Goal: Information Seeking & Learning: Learn about a topic

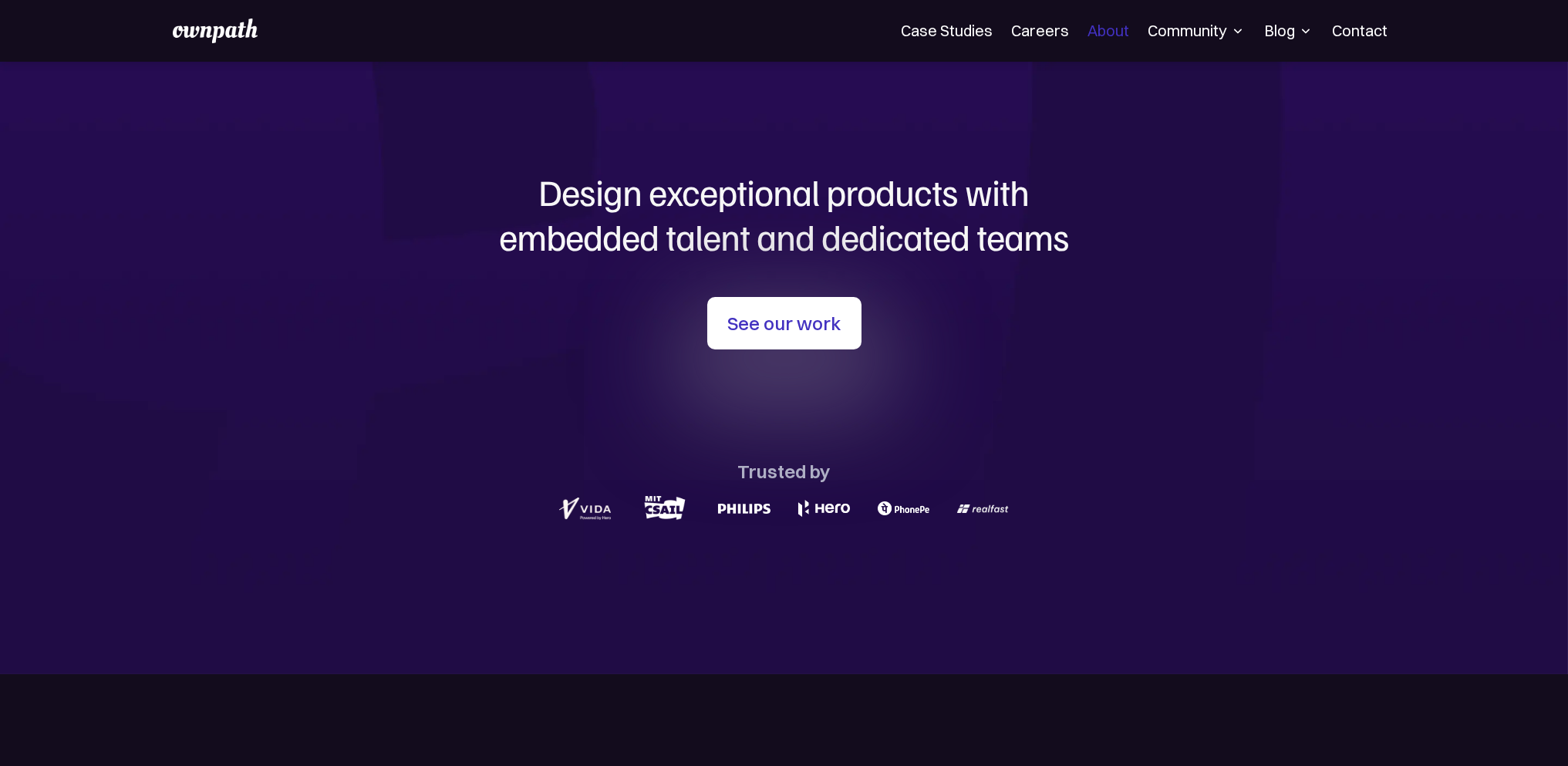
click at [1119, 28] on link "About" at bounding box center [1108, 31] width 41 height 19
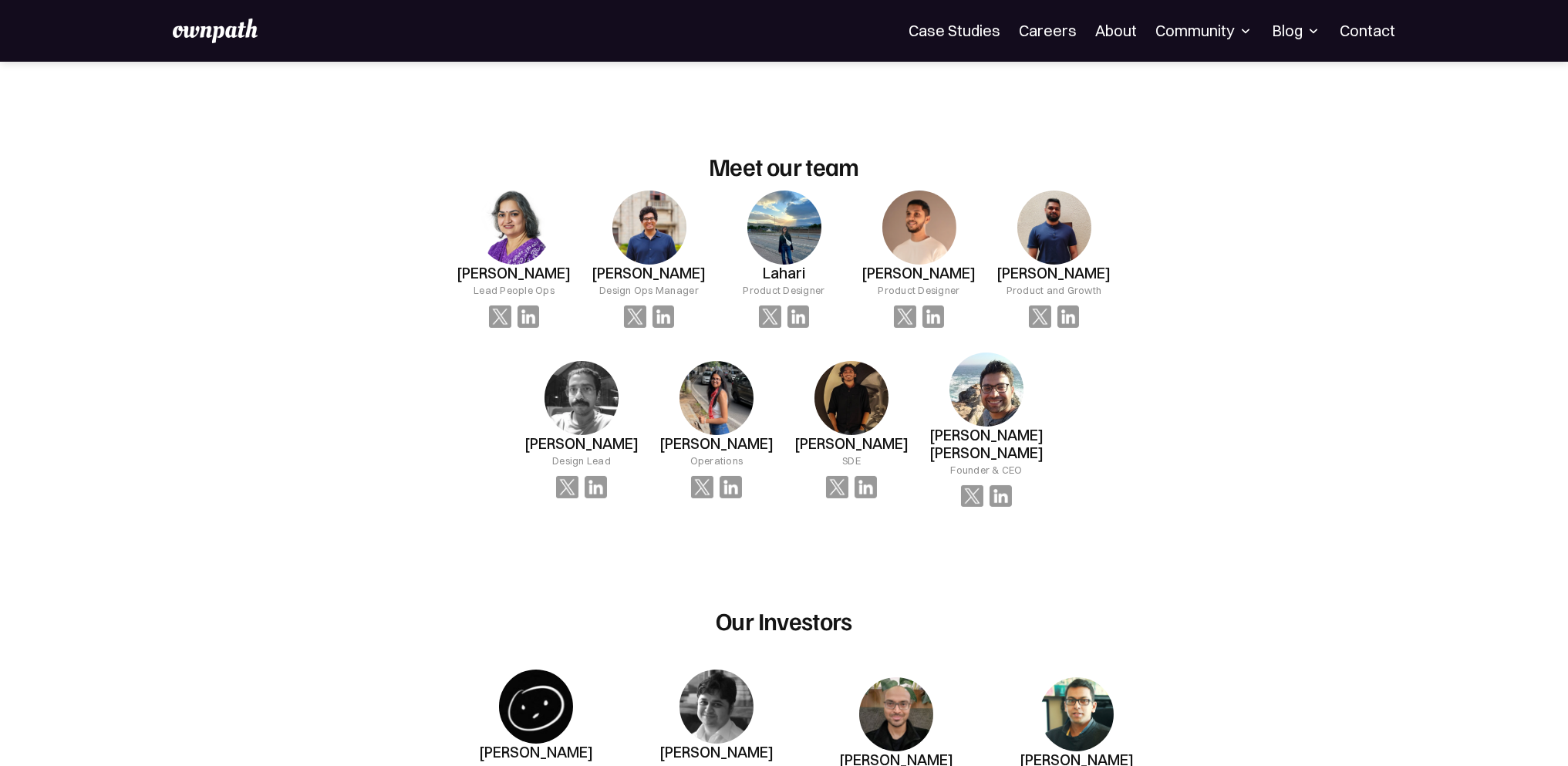
scroll to position [1002, 0]
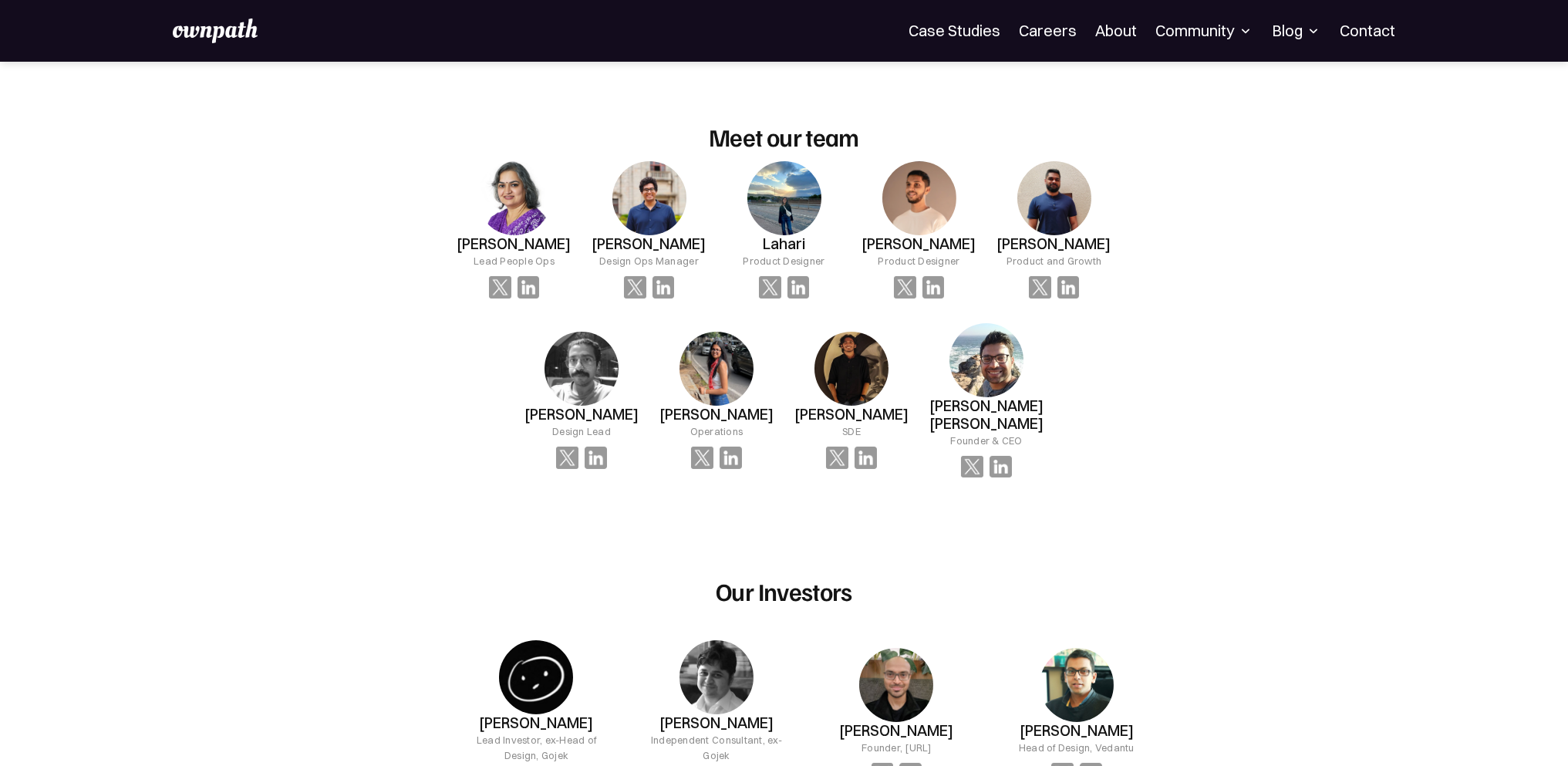
click at [667, 269] on div "Design Ops Manager" at bounding box center [649, 260] width 99 height 15
click at [1280, 260] on div "OUR MISSION At ownpath, our mission is to unlock potential — in people, teams, …" at bounding box center [784, 350] width 1568 height 2582
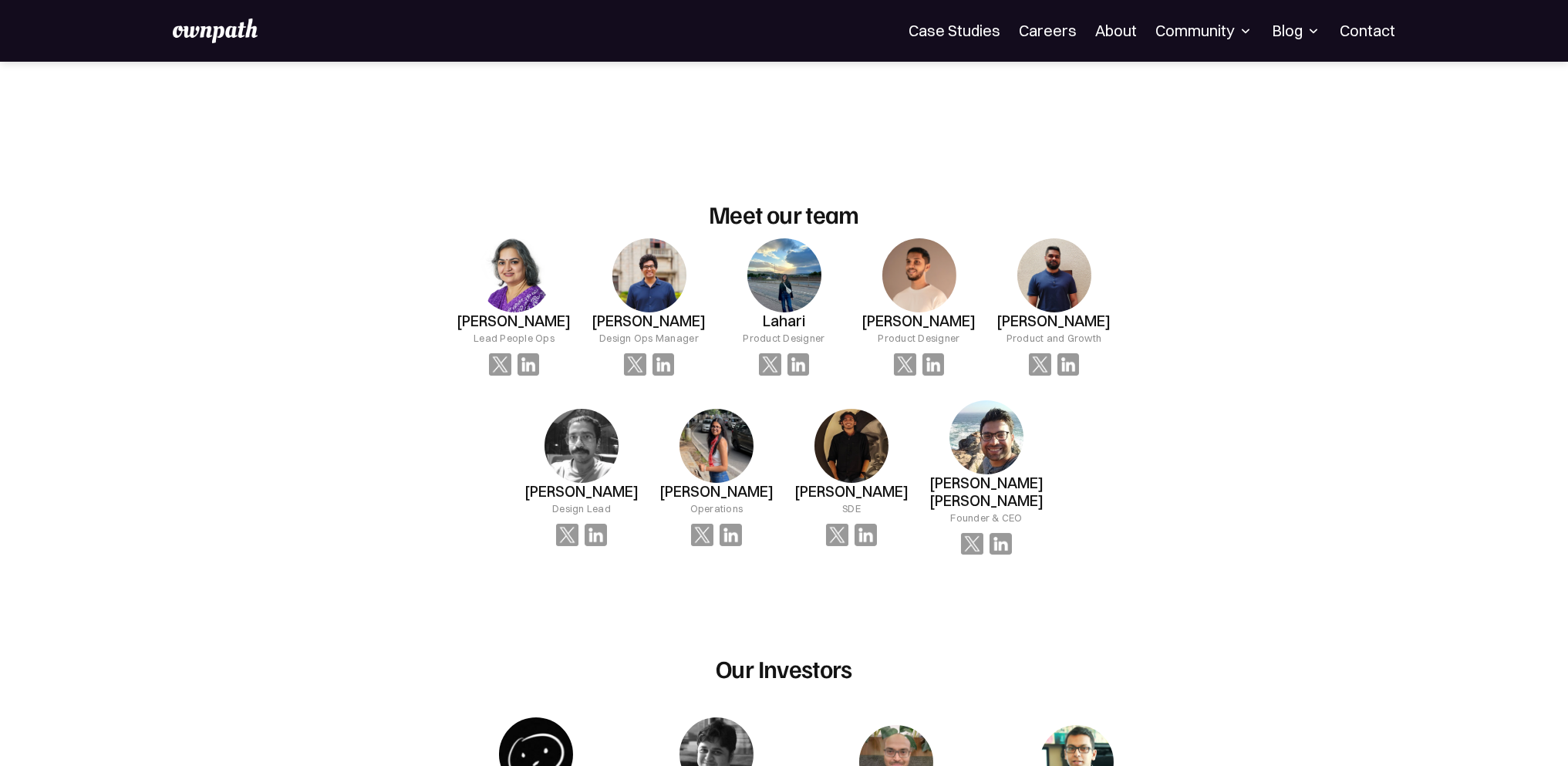
scroll to position [848, 0]
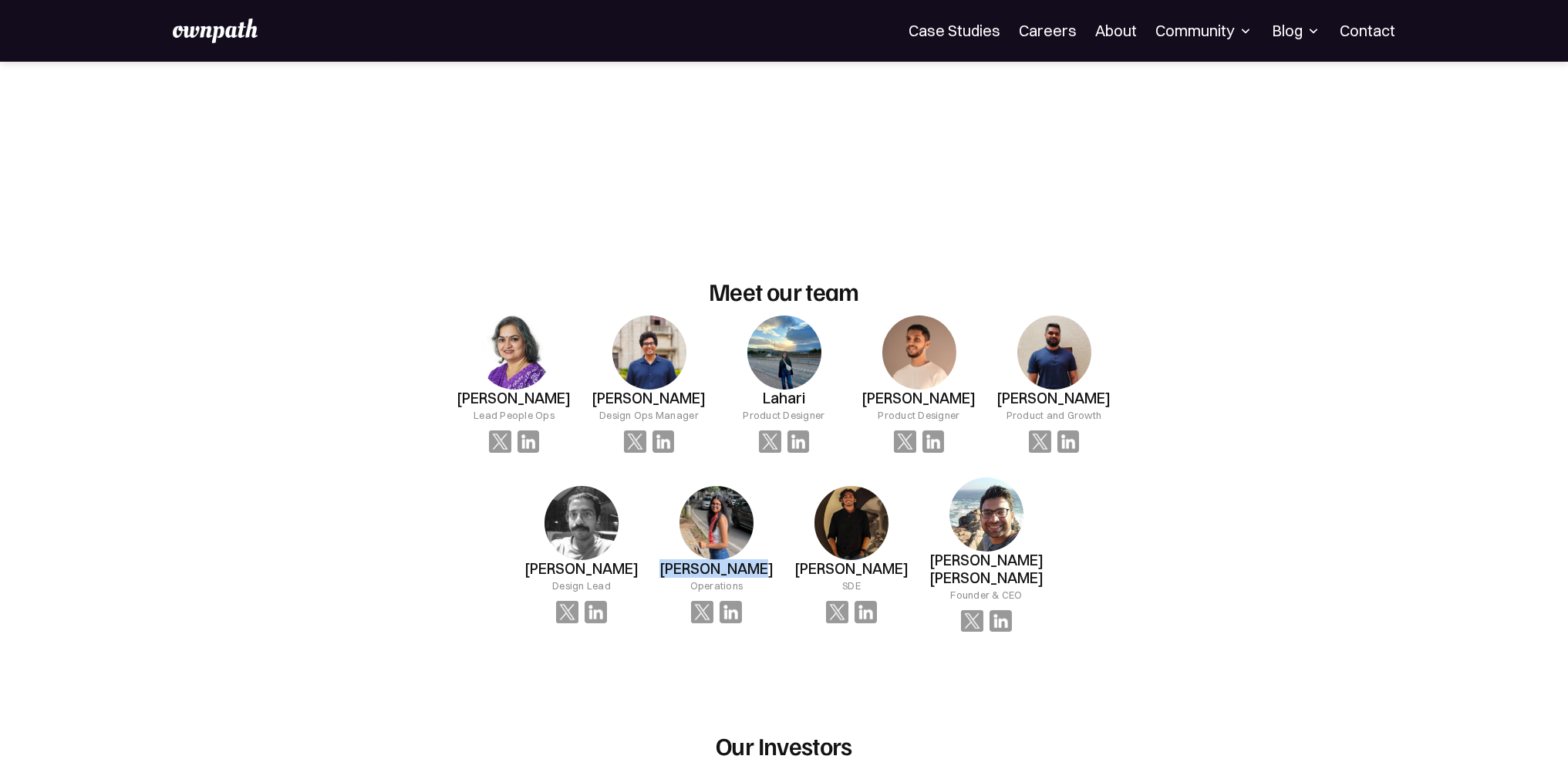
drag, startPoint x: 674, startPoint y: 572, endPoint x: 764, endPoint y: 600, distance: 94.3
click at [764, 600] on div "Ananya Mitra Operations" at bounding box center [717, 554] width 135 height 137
drag, startPoint x: 673, startPoint y: 585, endPoint x: 749, endPoint y: 601, distance: 77.7
click at [749, 593] on div "Ananya Mitra Operations" at bounding box center [716, 576] width 115 height 33
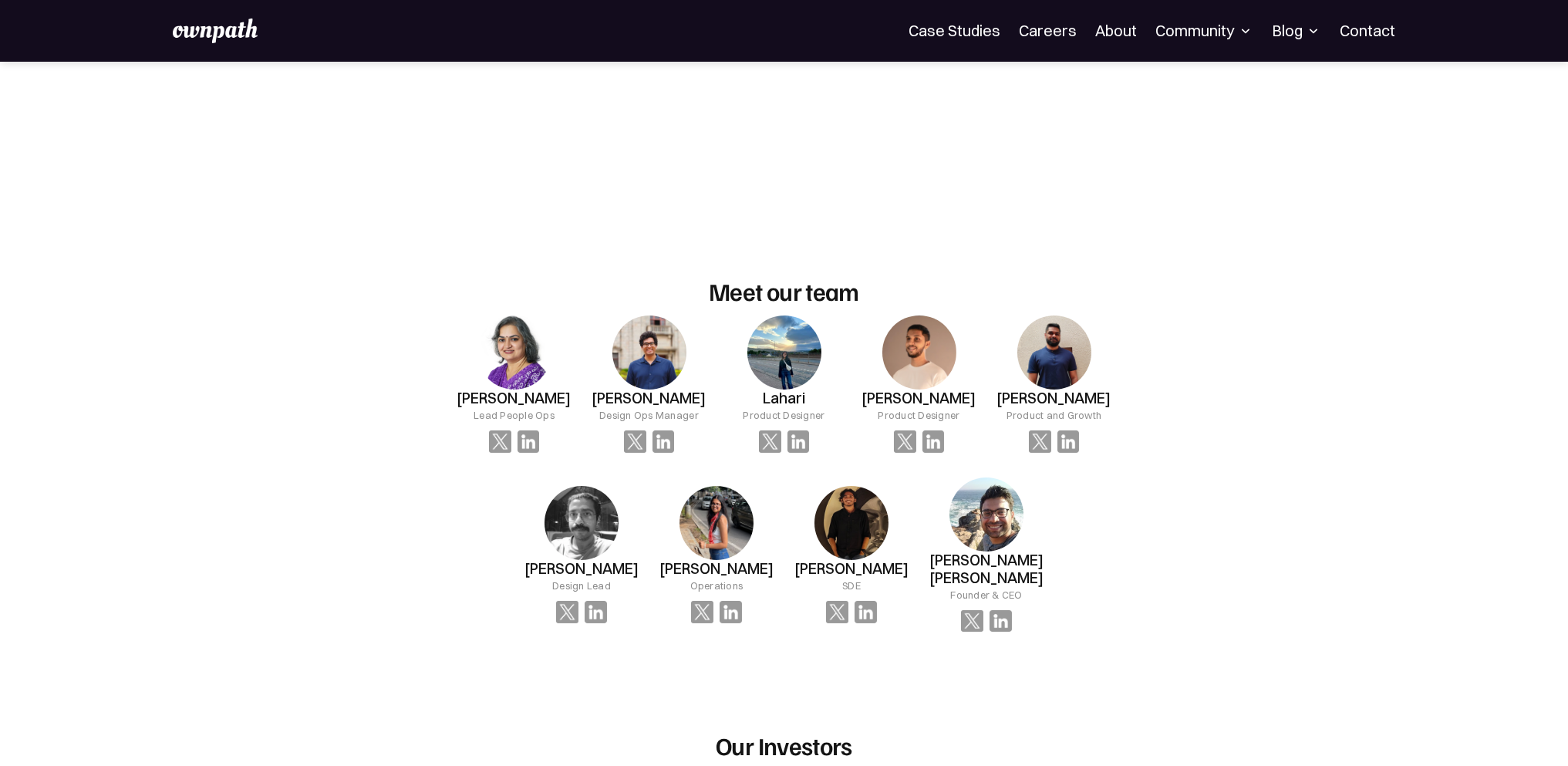
drag, startPoint x: 761, startPoint y: 596, endPoint x: 681, endPoint y: 577, distance: 82.2
click at [681, 577] on div "Ananya Mitra Operations" at bounding box center [716, 576] width 115 height 33
click at [665, 577] on div "Ananya Mitra Operations" at bounding box center [717, 554] width 135 height 137
drag, startPoint x: 665, startPoint y: 577, endPoint x: 741, endPoint y: 595, distance: 78.1
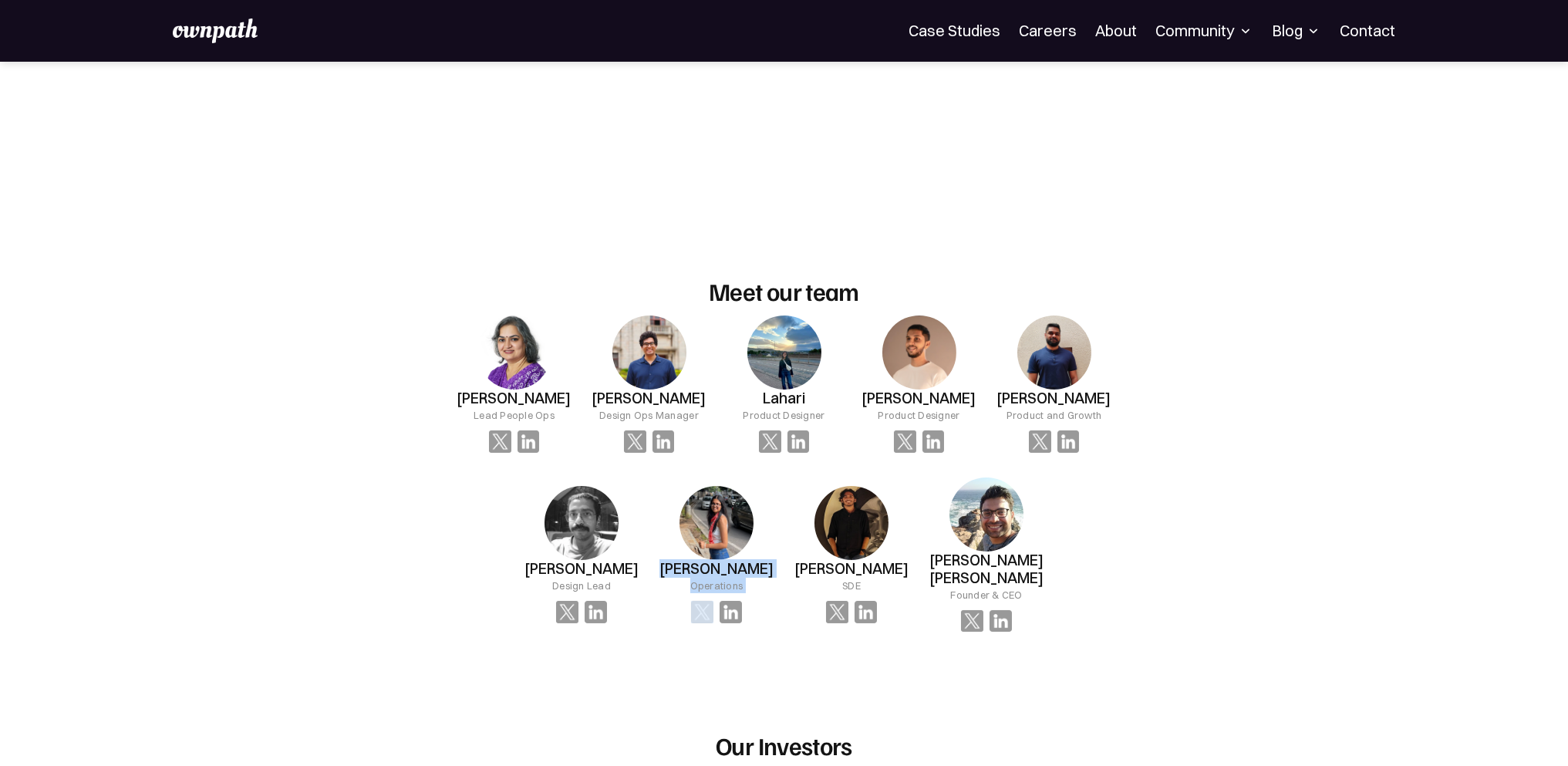
click at [741, 595] on div "Ananya Mitra Operations" at bounding box center [717, 554] width 135 height 137
click at [764, 604] on div "Ananya Mitra Operations" at bounding box center [717, 554] width 135 height 137
click at [767, 589] on div "Ananya Mitra Operations" at bounding box center [717, 554] width 135 height 137
drag, startPoint x: 927, startPoint y: 577, endPoint x: 1033, endPoint y: 601, distance: 108.7
click at [1033, 601] on div "Shreyas Satish Founder & CEO" at bounding box center [987, 555] width 135 height 155
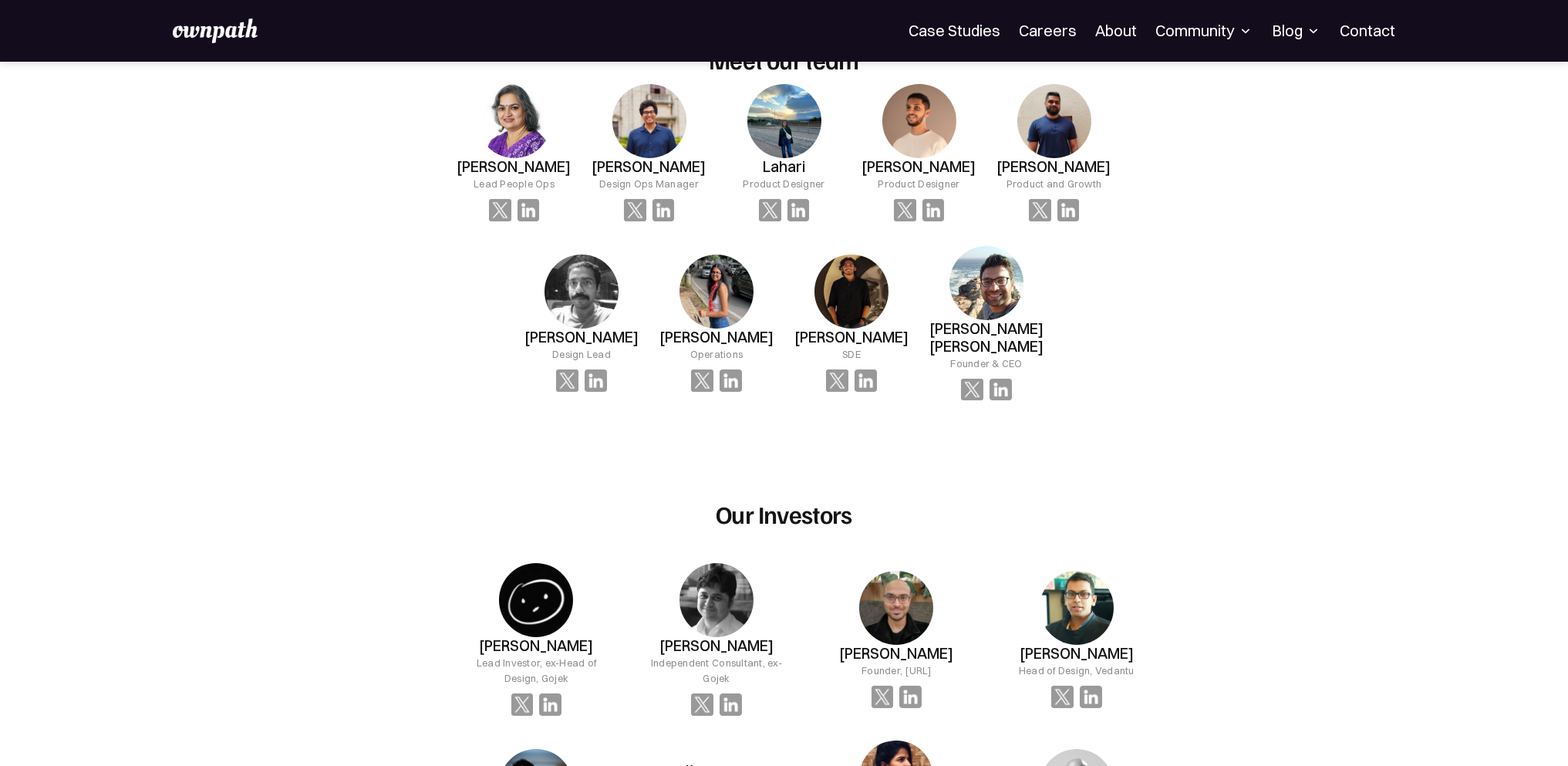
scroll to position [926, 0]
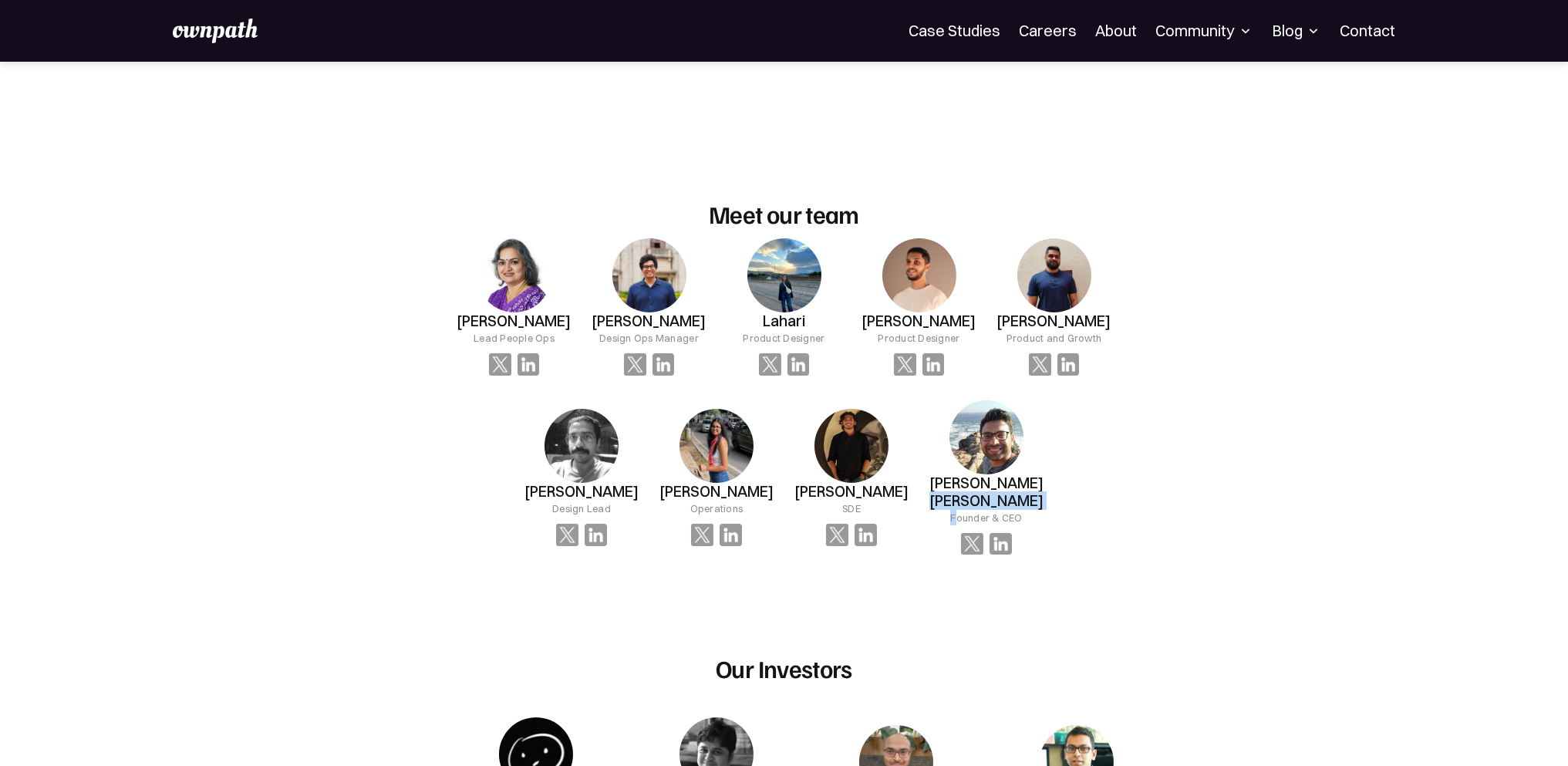
drag, startPoint x: 1147, startPoint y: 515, endPoint x: 956, endPoint y: 515, distance: 191.0
drag, startPoint x: 929, startPoint y: 497, endPoint x: 1077, endPoint y: 523, distance: 150.3
click at [1077, 523] on div "Jyothsna Vinod Madabusi Lead People Ops Rishabh Admane Design Ops Manager Lahar…" at bounding box center [784, 397] width 706 height 317
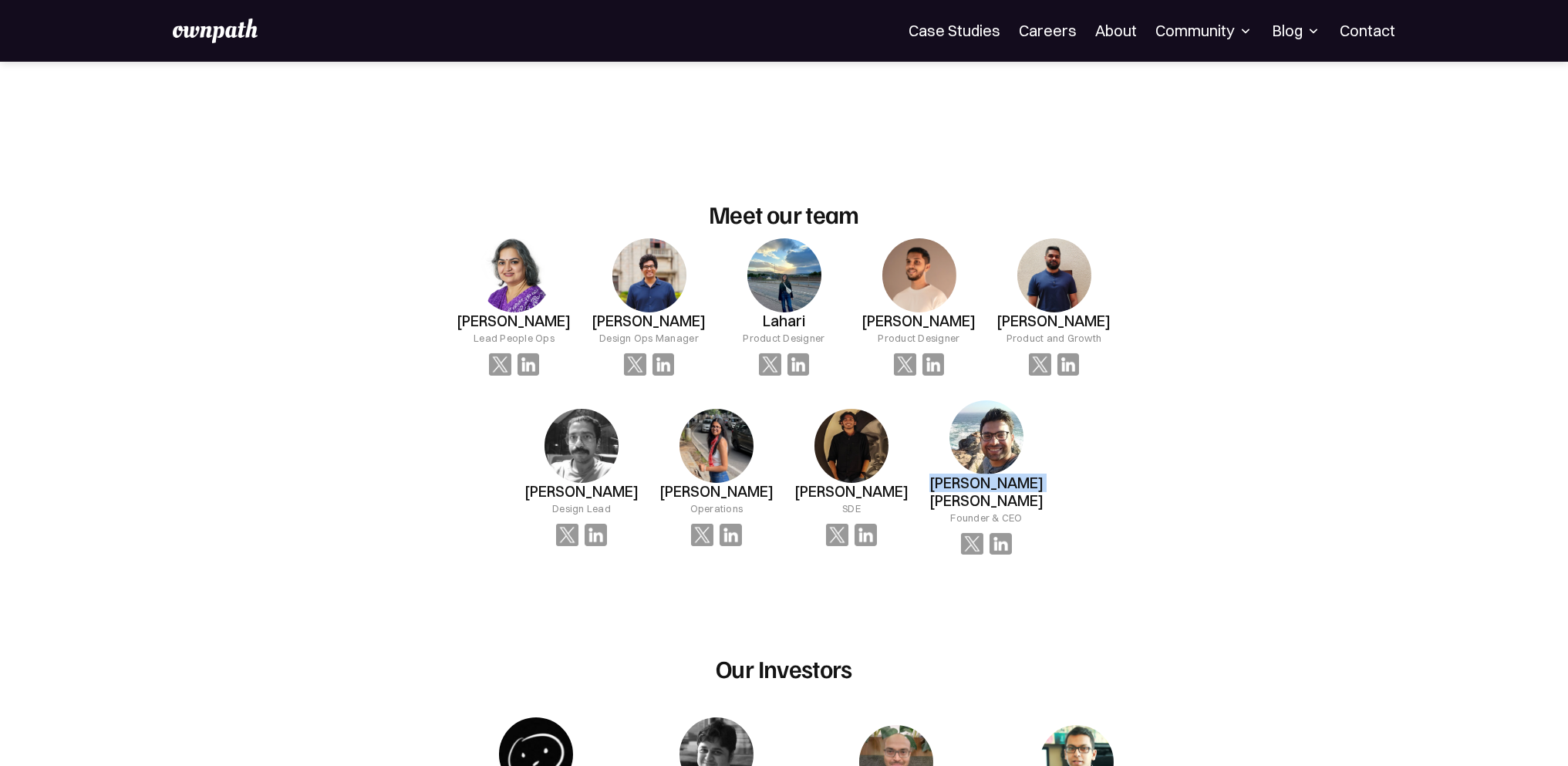
drag, startPoint x: 1050, startPoint y: 497, endPoint x: 938, endPoint y: 497, distance: 112.0
click at [938, 497] on div "Shreyas Satish Founder & CEO" at bounding box center [987, 478] width 135 height 155
copy h3 "[PERSON_NAME] [PERSON_NAME]"
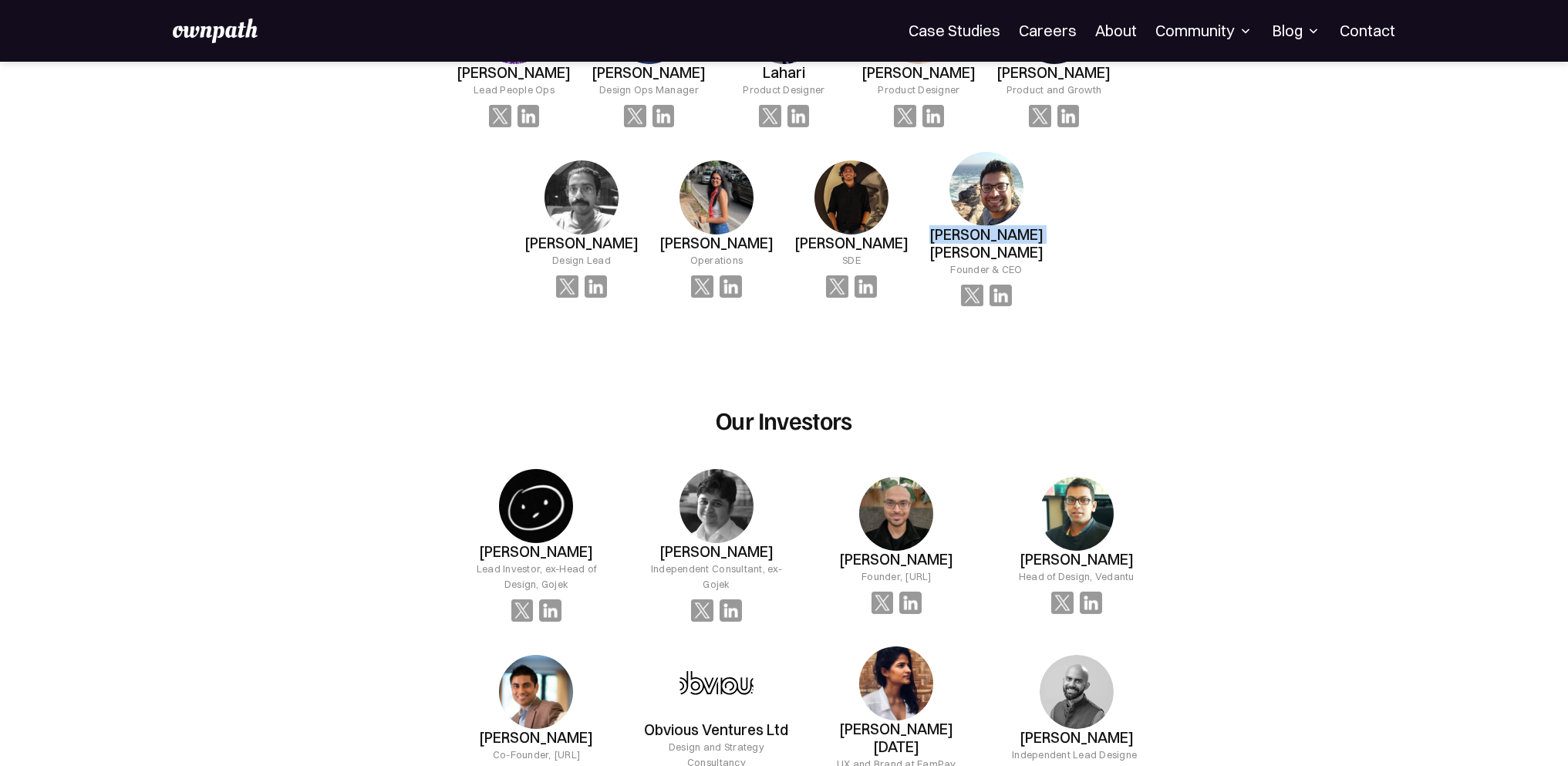
scroll to position [1234, 0]
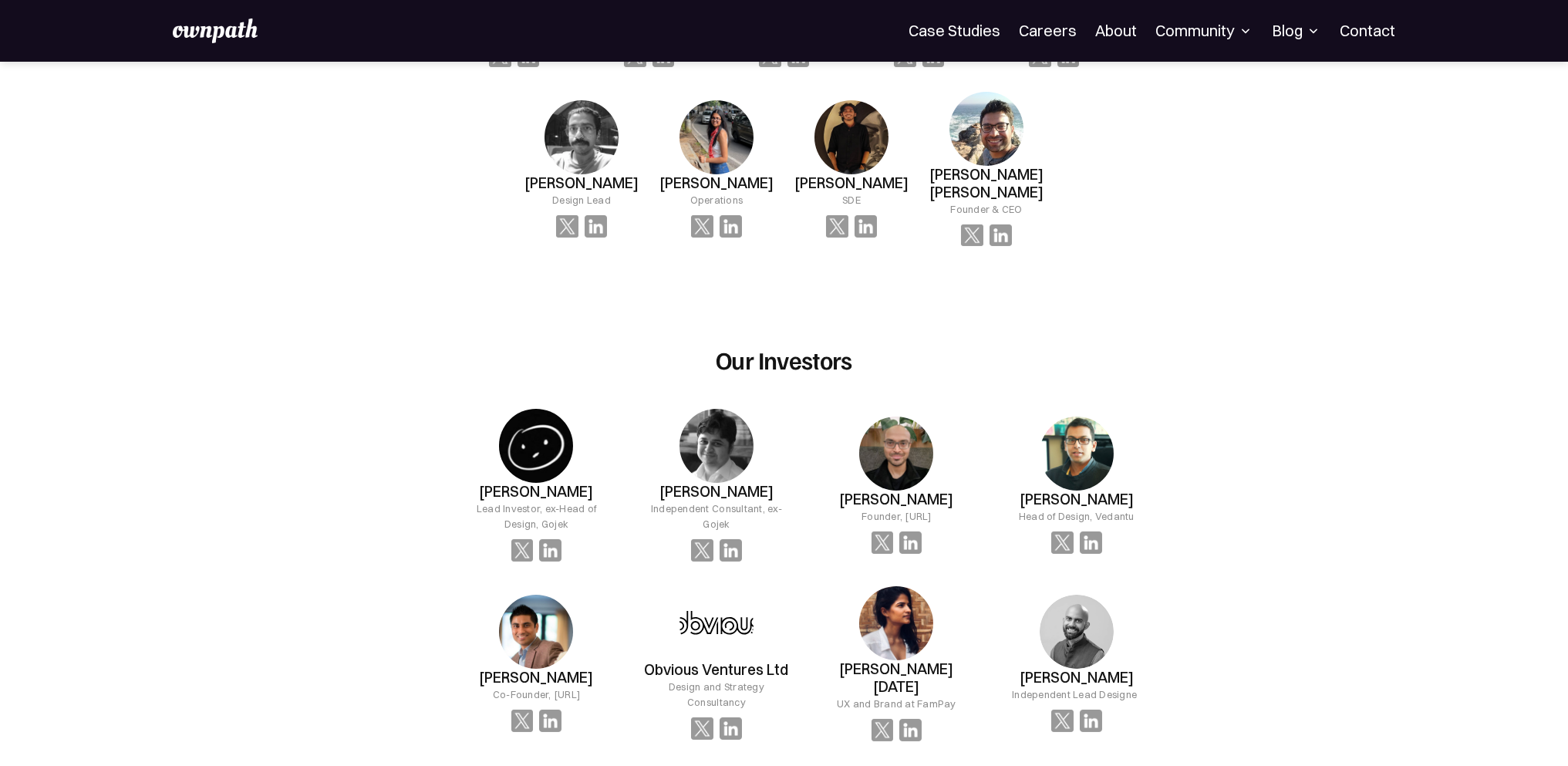
click at [1252, 405] on div "OUR MISSION At ownpath, our mission is to unlock potential — in people, teams, …" at bounding box center [784, 119] width 1568 height 2582
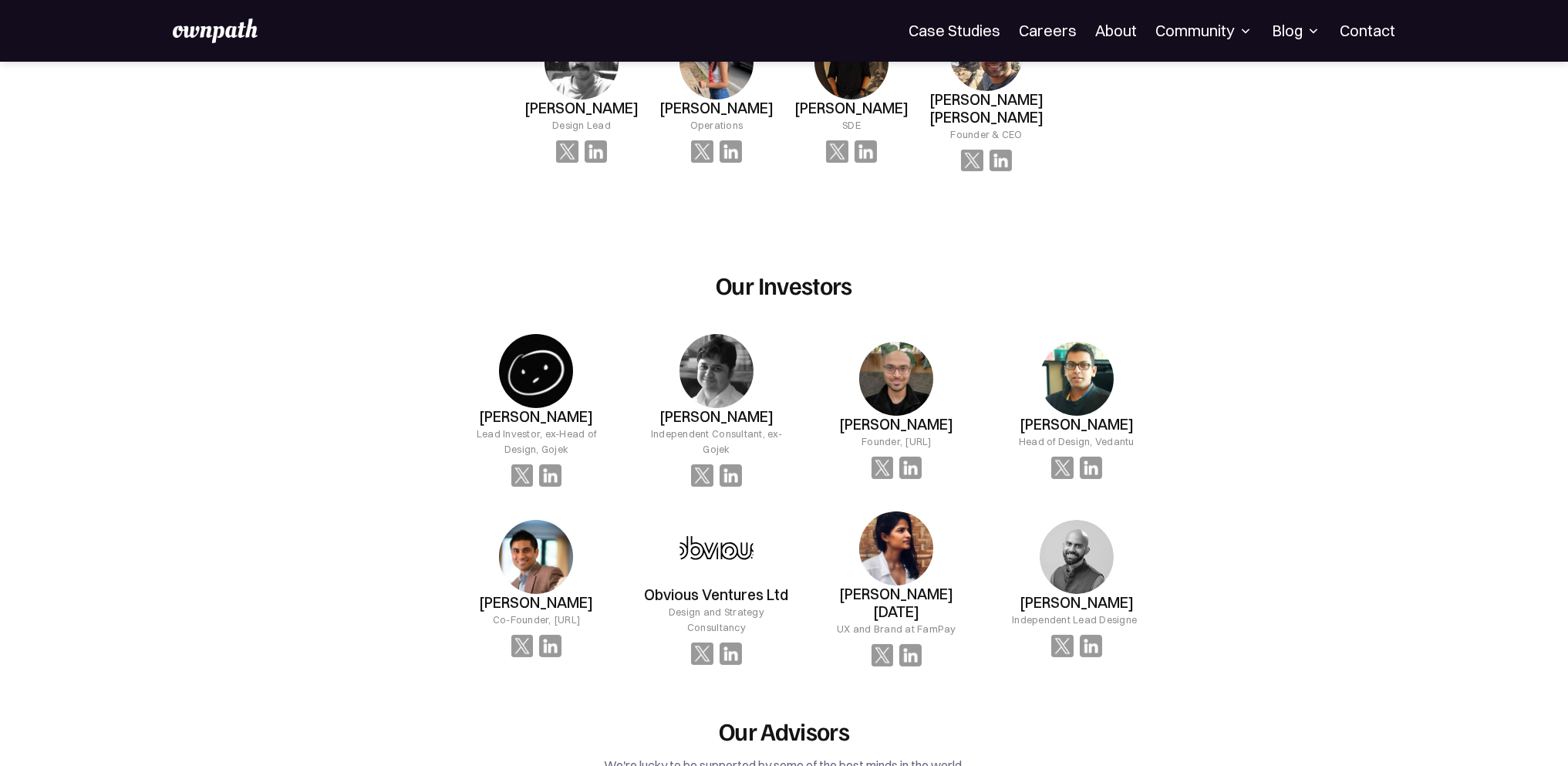
scroll to position [1310, 0]
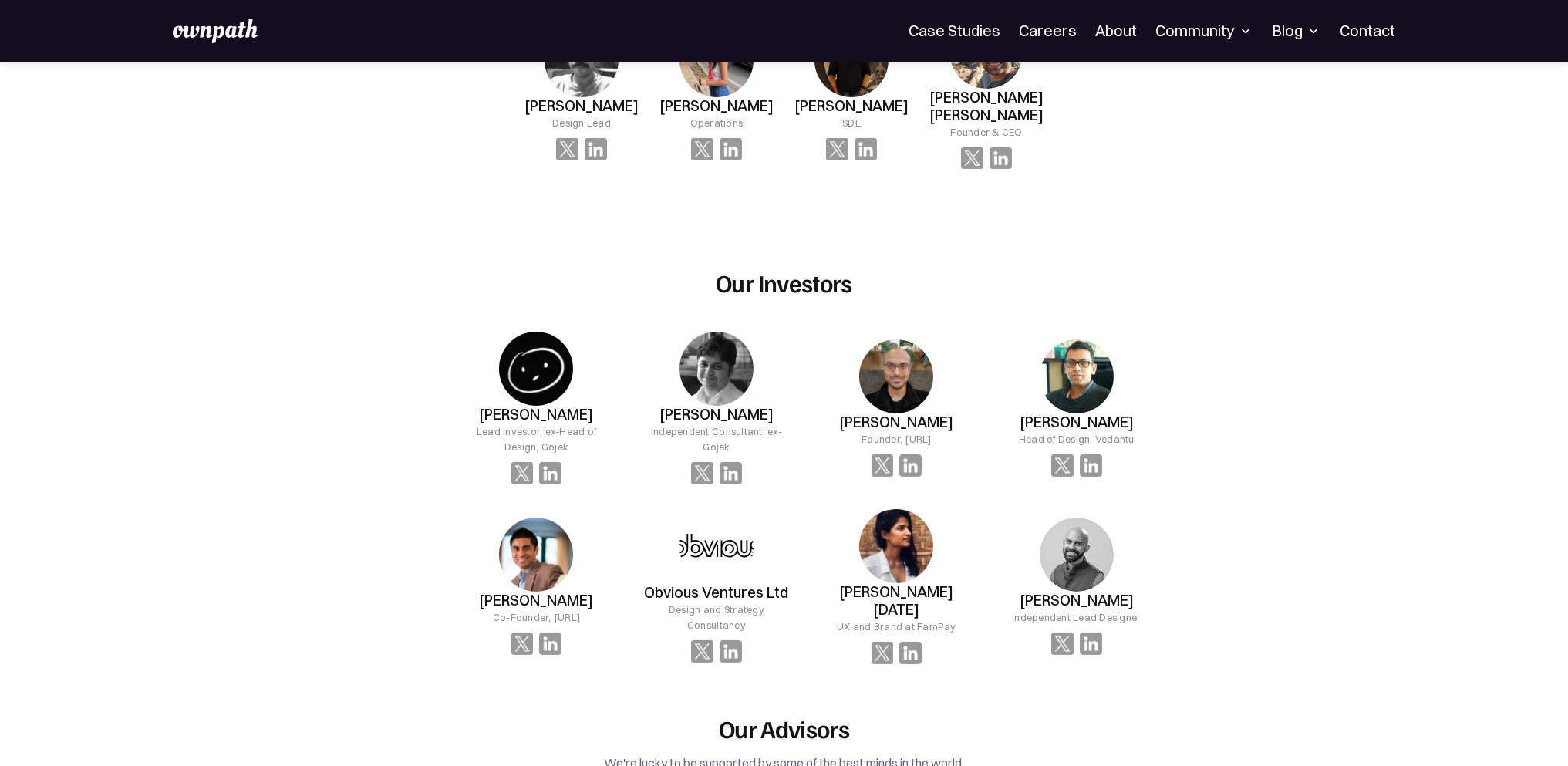
click at [1246, 410] on div "OUR MISSION At ownpath, our mission is to unlock potential — in people, teams, …" at bounding box center [784, 41] width 1568 height 2582
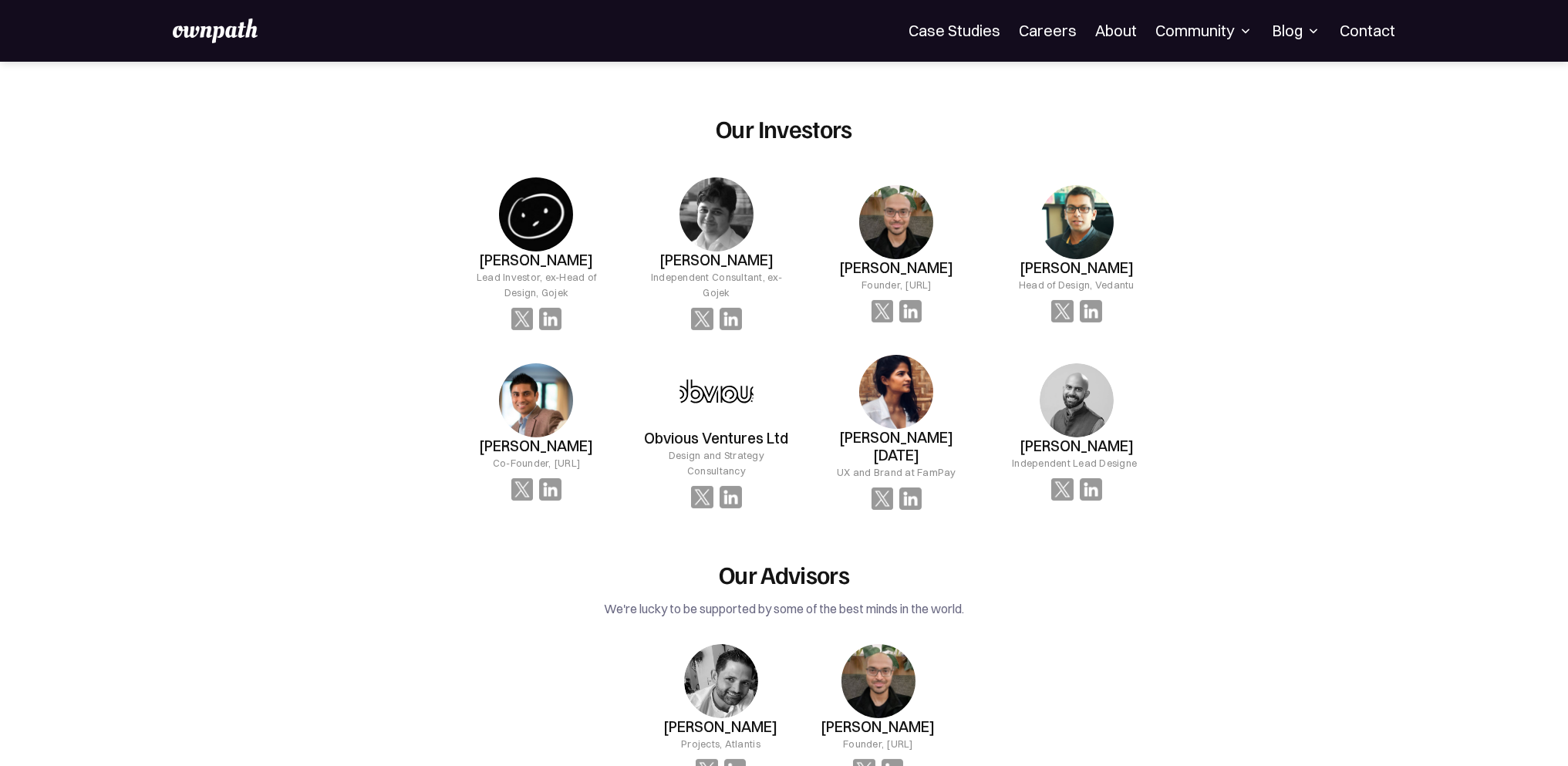
scroll to position [1234, 0]
